Goal: Task Accomplishment & Management: Use online tool/utility

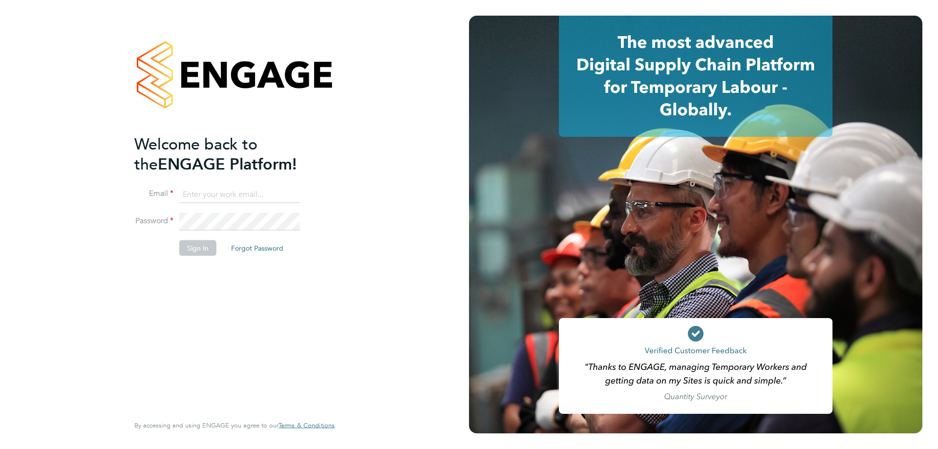
type input "[EMAIL_ADDRESS][PERSON_NAME][DOMAIN_NAME]"
click at [189, 249] on button "Sign In" at bounding box center [197, 248] width 37 height 16
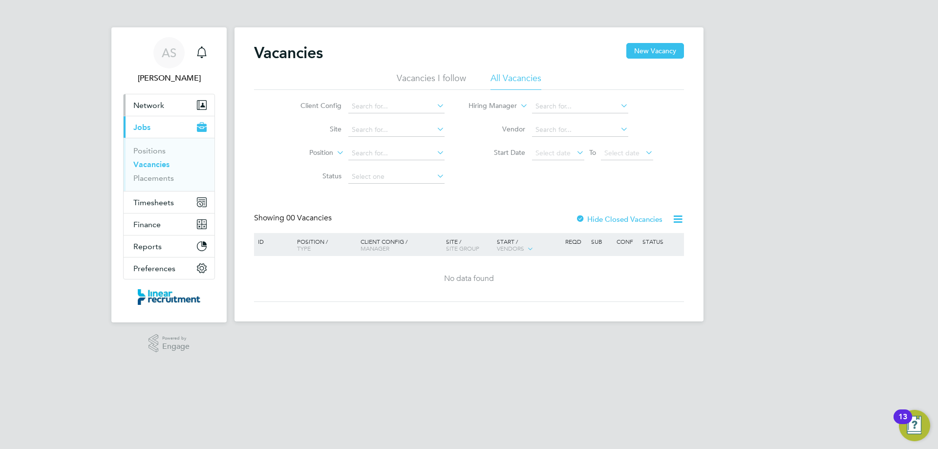
click at [147, 110] on button "Network" at bounding box center [169, 104] width 91 height 21
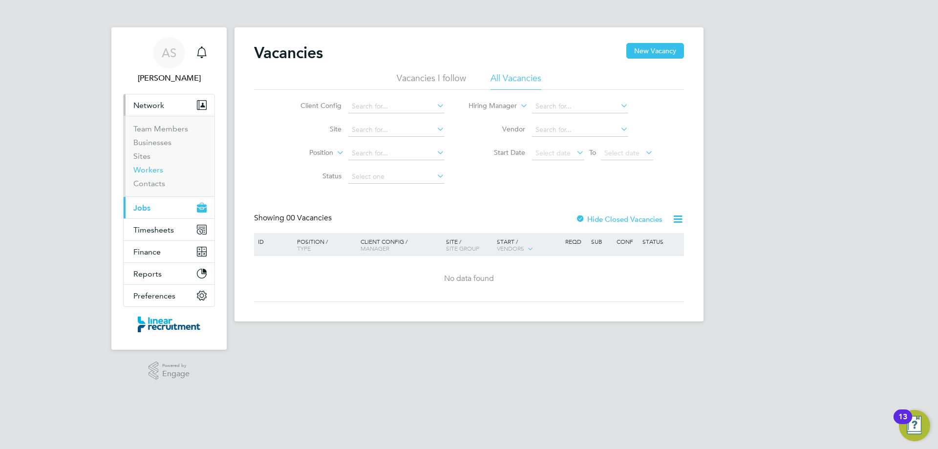
click at [146, 170] on link "Workers" at bounding box center [148, 169] width 30 height 9
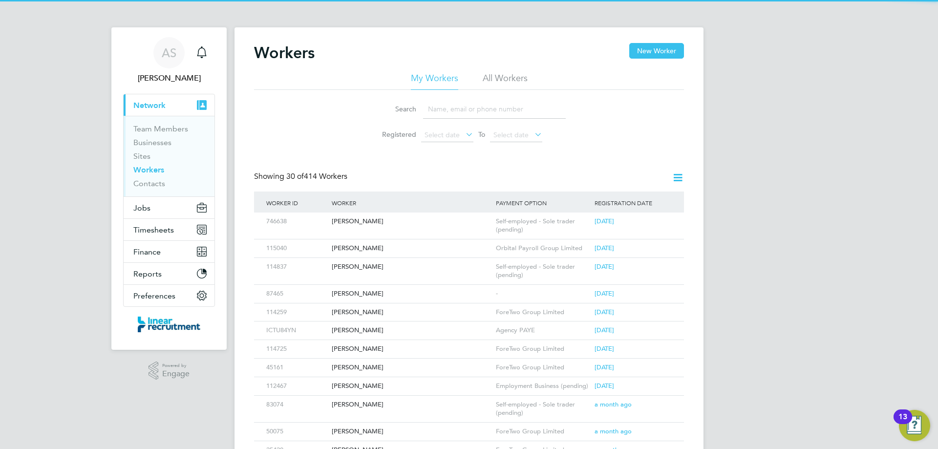
click at [462, 106] on input at bounding box center [494, 109] width 143 height 19
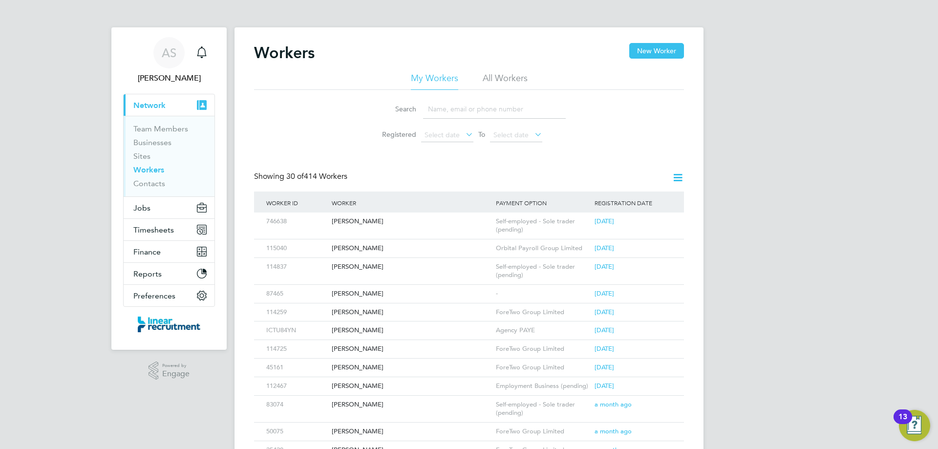
paste input "[PERSON_NAME]"
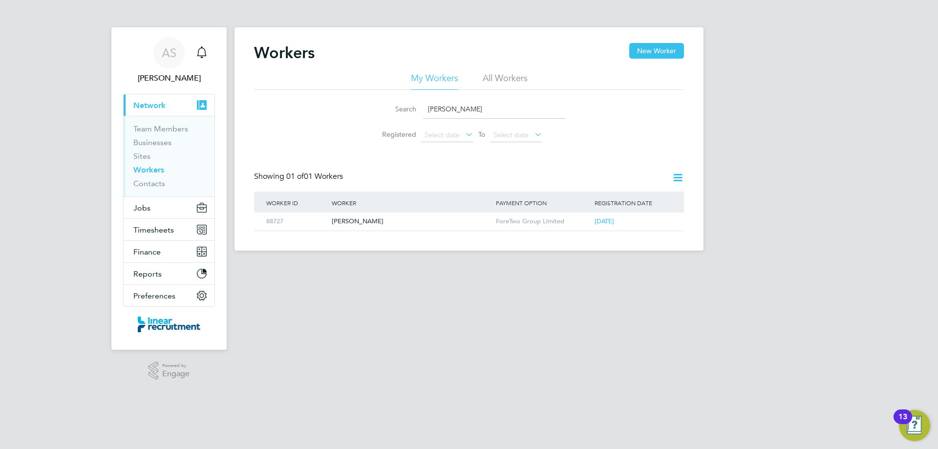
drag, startPoint x: 498, startPoint y: 110, endPoint x: 369, endPoint y: 116, distance: 128.6
click at [369, 116] on li "Search [PERSON_NAME]" at bounding box center [469, 109] width 218 height 29
paste input "[PERSON_NAME]"
drag, startPoint x: 479, startPoint y: 110, endPoint x: 417, endPoint y: 113, distance: 62.1
click at [417, 113] on div "Search [PERSON_NAME]" at bounding box center [468, 109] width 193 height 19
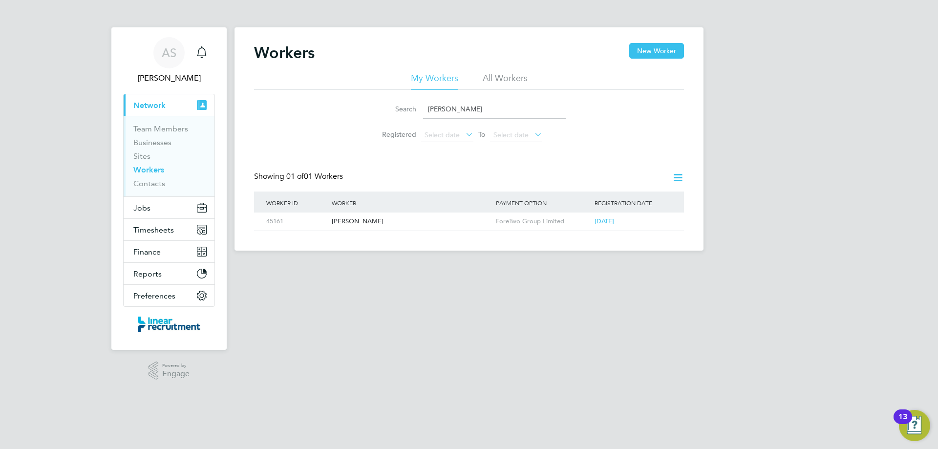
paste input "[PERSON_NAME]"
type input "[PERSON_NAME]"
